Goal: Find specific page/section: Find specific page/section

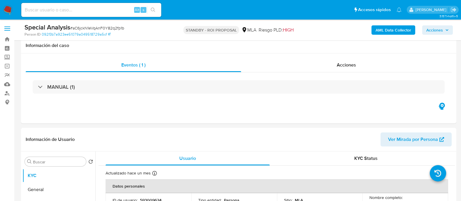
select select "10"
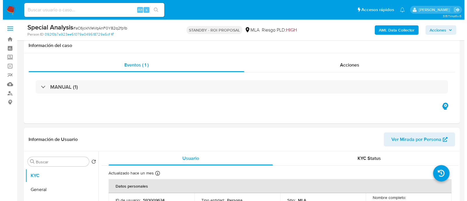
scroll to position [109, 0]
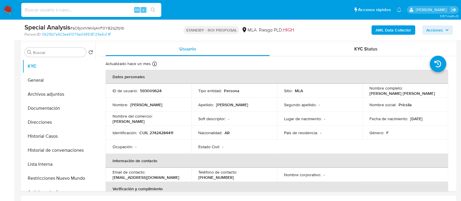
click at [105, 11] on input at bounding box center [91, 10] width 140 height 8
paste input "RCl1wQfuEeqkhfeP9k4C6UMb"
type input "RCl1wQfuEeqkhfeP9k4C6UMb"
click at [153, 12] on icon "search-icon" at bounding box center [153, 10] width 5 height 5
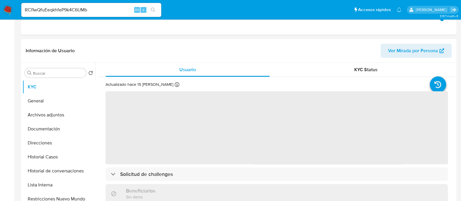
select select "10"
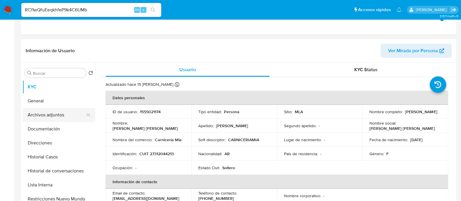
click at [52, 115] on button "Archivos adjuntos" at bounding box center [56, 115] width 68 height 14
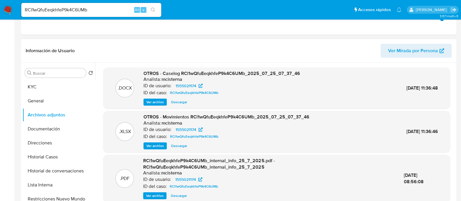
click at [158, 103] on span "Ver archivo" at bounding box center [155, 102] width 18 height 6
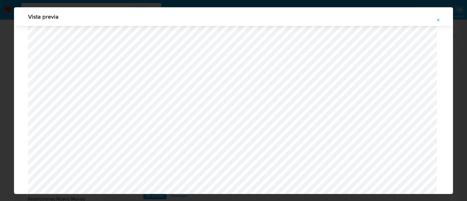
scroll to position [645, 0]
click at [438, 17] on span "Attachment preview" at bounding box center [438, 20] width 5 height 8
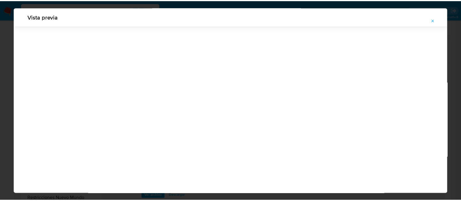
scroll to position [19, 0]
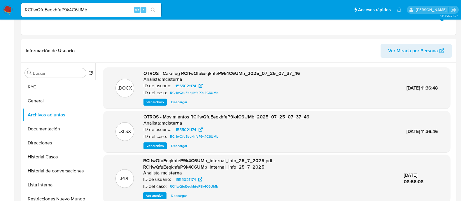
drag, startPoint x: 1, startPoint y: 12, endPoint x: 7, endPoint y: 13, distance: 5.6
click at [1, 12] on nav "Pausado Ver notificaciones RCl1wQfuEeqkhfeP9k4C6UMb Alt s Accesos rápidos Presi…" at bounding box center [230, 10] width 461 height 20
click at [9, 13] on img at bounding box center [8, 10] width 10 height 10
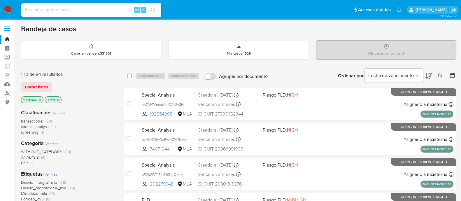
click at [98, 14] on div "Alt s" at bounding box center [91, 10] width 140 height 14
click at [114, 8] on input at bounding box center [91, 10] width 140 height 8
paste input "JvSc0wMqP3U4aXIYHg89jTDw"
type input "JvSc0wMqP3U4aXIYHg89jTDw"
click at [157, 8] on button "search-icon" at bounding box center [153, 10] width 12 height 8
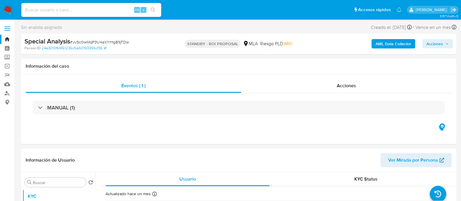
select select "10"
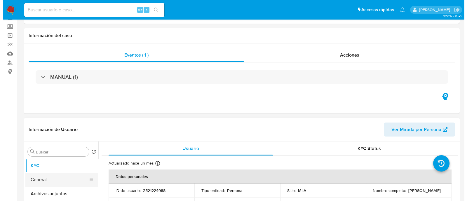
scroll to position [73, 0]
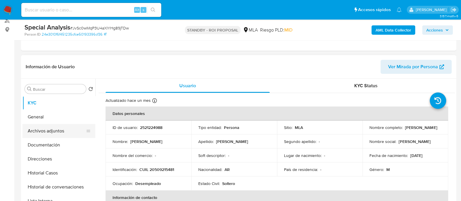
click at [62, 133] on button "Archivos adjuntos" at bounding box center [56, 131] width 68 height 14
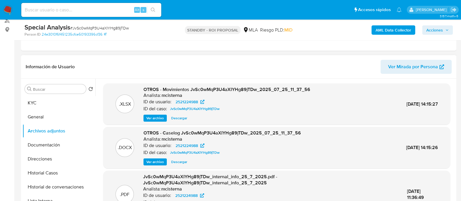
click at [154, 161] on span "Ver archivo" at bounding box center [155, 162] width 18 height 6
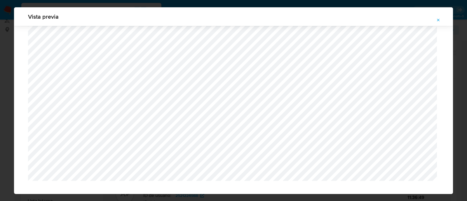
scroll to position [544, 0]
